Goal: Task Accomplishment & Management: Use online tool/utility

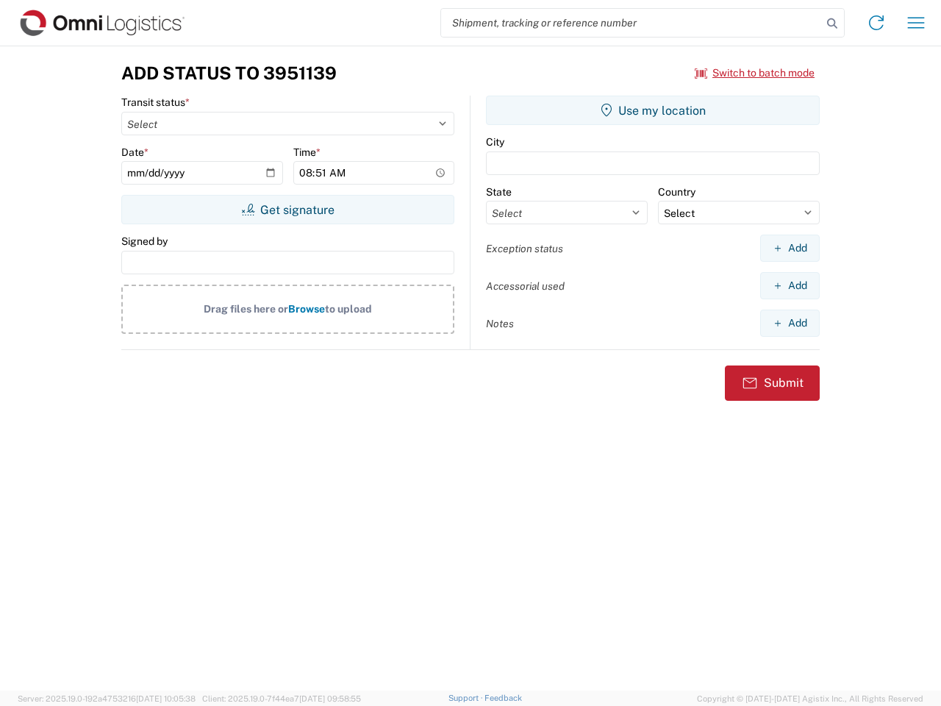
click at [632, 23] on input "search" at bounding box center [631, 23] width 381 height 28
click at [832, 24] on icon at bounding box center [832, 23] width 21 height 21
click at [876, 23] on icon at bounding box center [877, 23] width 24 height 24
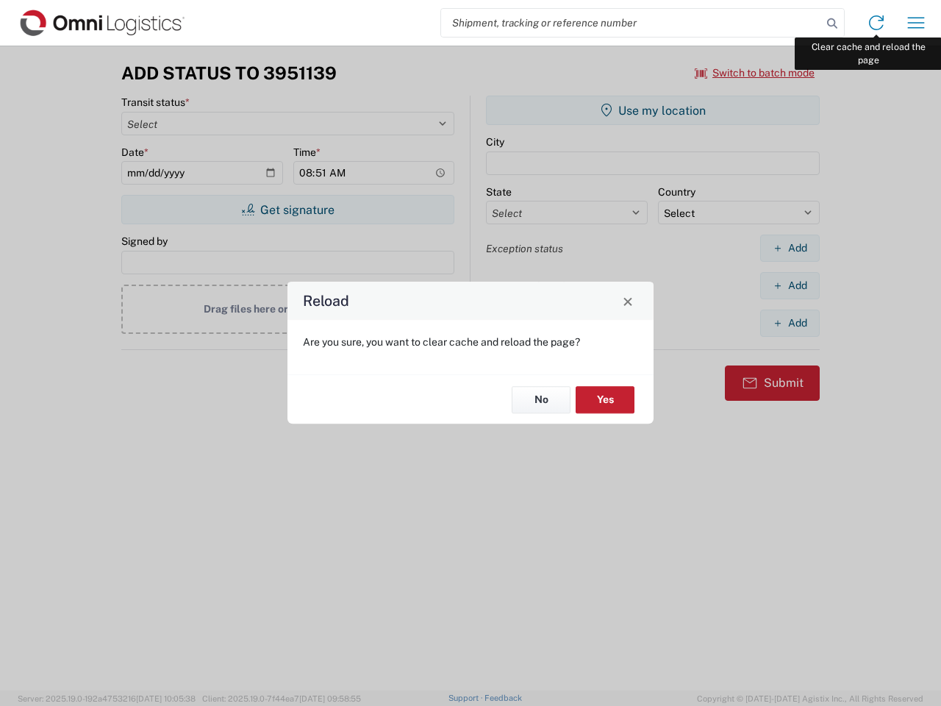
click at [916, 23] on div "Reload Are you sure, you want to clear cache and reload the page? No Yes" at bounding box center [470, 353] width 941 height 706
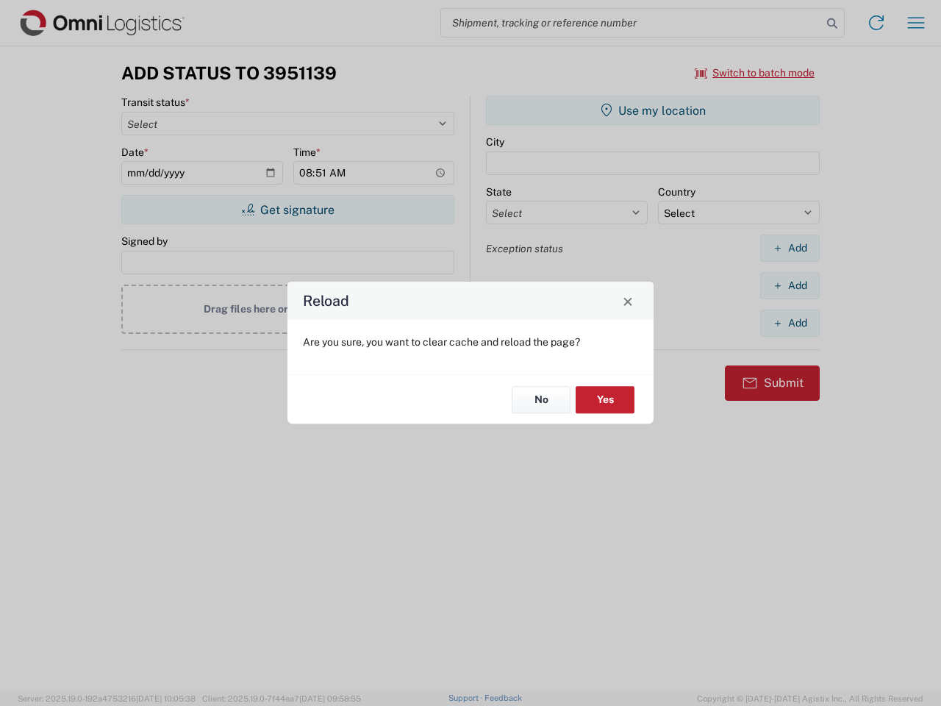
click at [755, 73] on div "Reload Are you sure, you want to clear cache and reload the page? No Yes" at bounding box center [470, 353] width 941 height 706
click at [287, 210] on div "Reload Are you sure, you want to clear cache and reload the page? No Yes" at bounding box center [470, 353] width 941 height 706
click at [653, 110] on div "Reload Are you sure, you want to clear cache and reload the page? No Yes" at bounding box center [470, 353] width 941 height 706
click at [790, 248] on div "Reload Are you sure, you want to clear cache and reload the page? No Yes" at bounding box center [470, 353] width 941 height 706
click at [790, 285] on div "Reload Are you sure, you want to clear cache and reload the page? No Yes" at bounding box center [470, 353] width 941 height 706
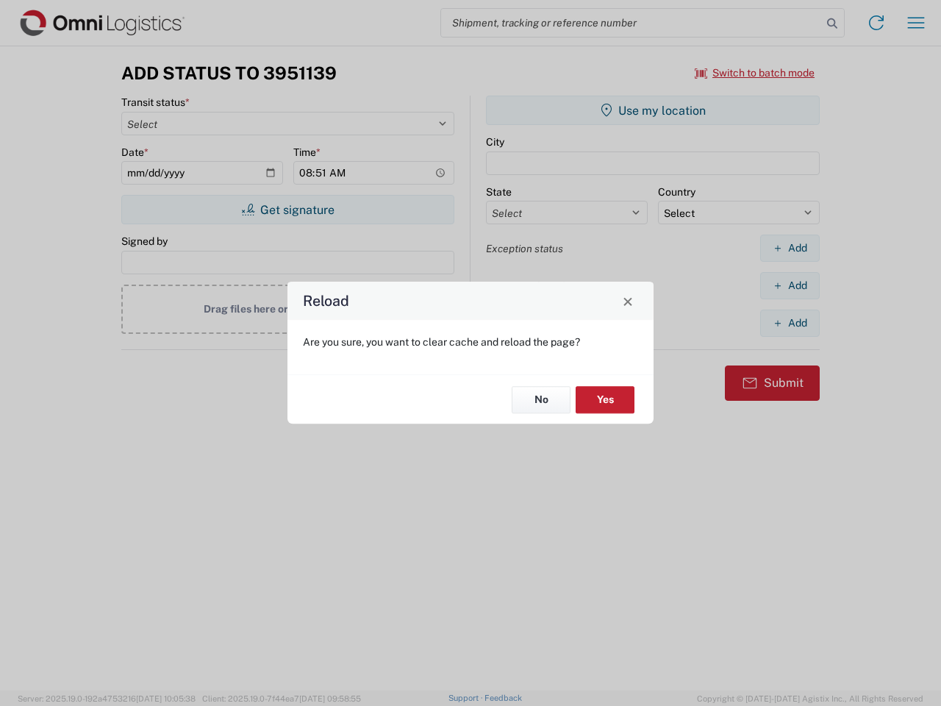
click at [790, 323] on div "Reload Are you sure, you want to clear cache and reload the page? No Yes" at bounding box center [470, 353] width 941 height 706
